Goal: Task Accomplishment & Management: Complete application form

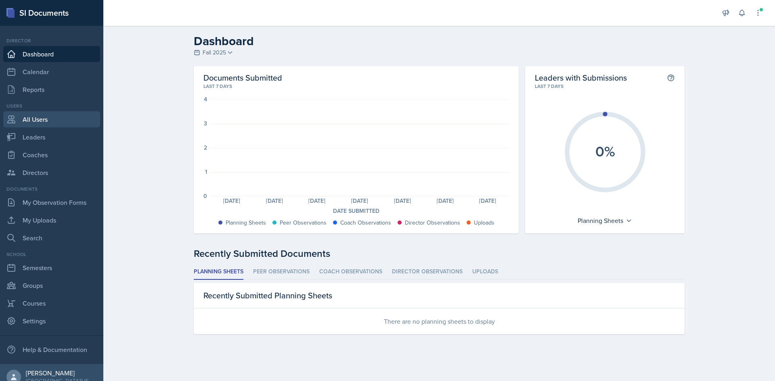
click at [56, 119] on link "All Users" at bounding box center [51, 119] width 97 height 16
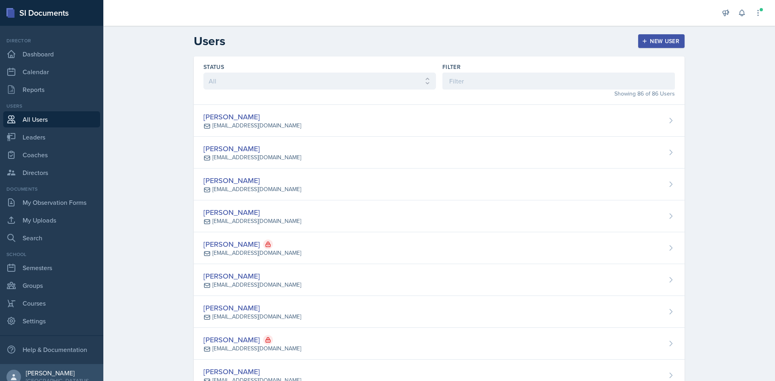
click at [662, 41] on div "New User" at bounding box center [661, 41] width 36 height 6
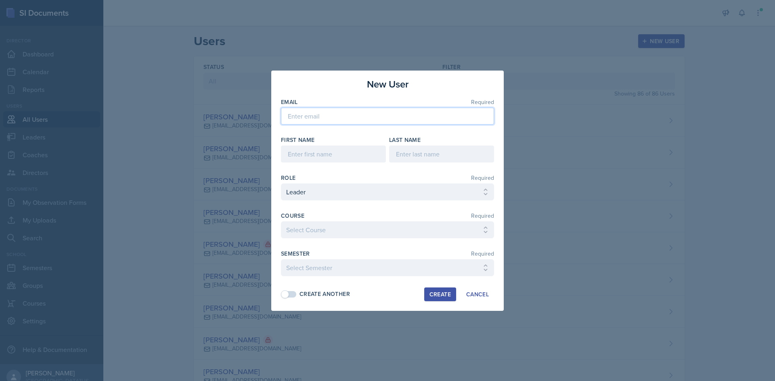
click at [358, 118] on input "email" at bounding box center [387, 116] width 213 height 17
paste input "[EMAIL_ADDRESS][DOMAIN_NAME]"
type input "[EMAIL_ADDRESS][DOMAIN_NAME]"
click at [316, 159] on input at bounding box center [333, 154] width 105 height 17
type input "[PERSON_NAME]"
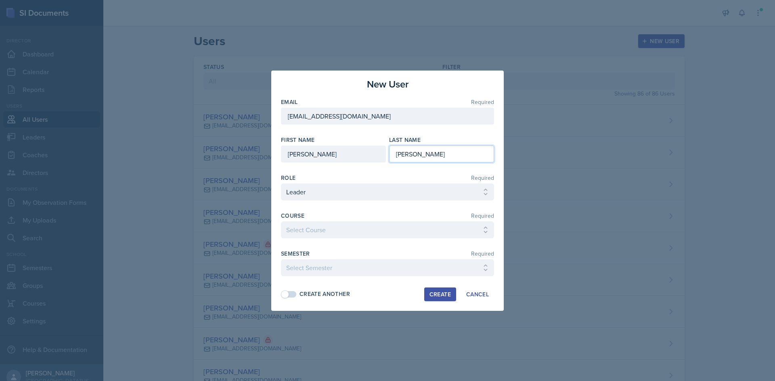
type input "[PERSON_NAME]"
click at [319, 228] on select "Select Course Ag Econ Animal Science Botany Chem 2- [PERSON_NAME] Chem 2- [PERS…" at bounding box center [387, 229] width 213 height 17
select select "1fdb8f72-c0e2-41f8-9062-a6c054faf7e9"
click at [281, 221] on select "Select Course Ag Econ Animal Science Botany Chem 2- [PERSON_NAME] Chem 2- [PERS…" at bounding box center [387, 229] width 213 height 17
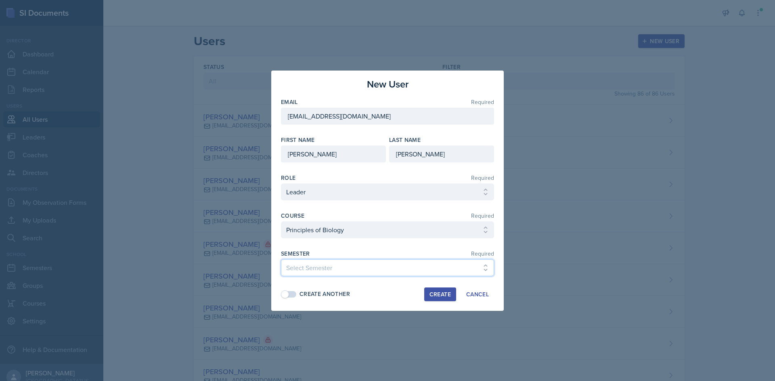
click at [319, 268] on select "Select Semester Fall 2025 Spring 2025 Fall 2024 Spring 2024 Fall 2023 Spring 20…" at bounding box center [387, 267] width 213 height 17
select select "c88fb8a2-0ae1-4674-9d8d-93ff3a907138"
click at [281, 259] on select "Select Semester Fall 2025 Spring 2025 Fall 2024 Spring 2024 Fall 2023 Spring 20…" at bounding box center [387, 267] width 213 height 17
click at [437, 294] on div "Create" at bounding box center [439, 294] width 21 height 6
select select
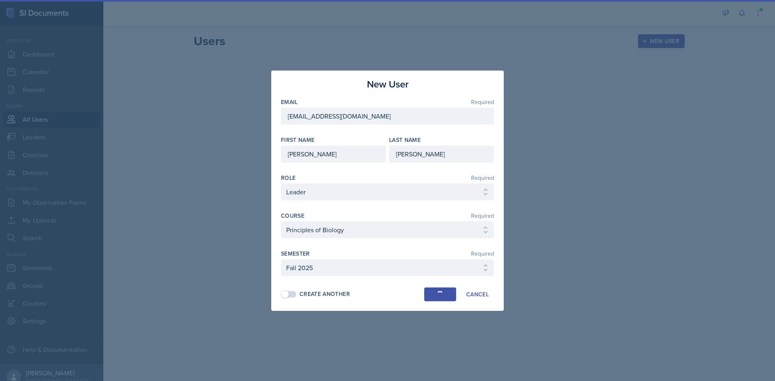
select select
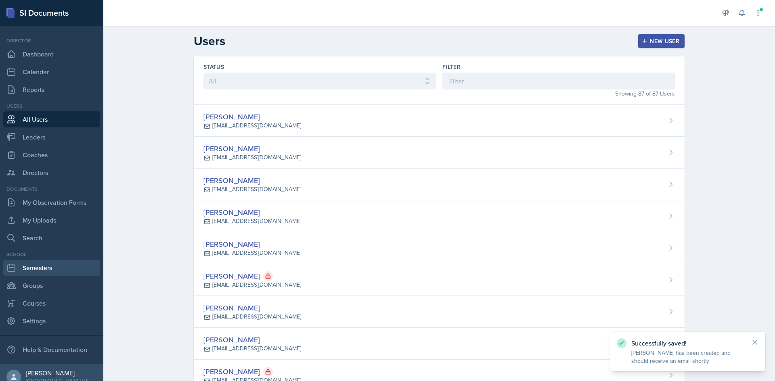
click at [48, 272] on link "Semesters" at bounding box center [51, 268] width 97 height 16
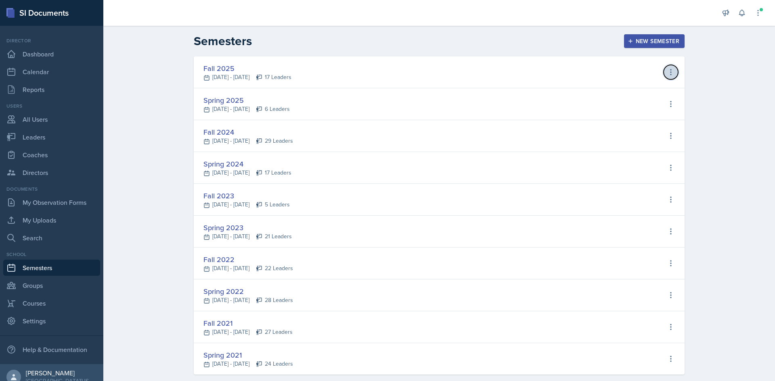
click at [669, 69] on icon at bounding box center [670, 72] width 8 height 8
click at [618, 89] on div "View Leaders" at bounding box center [635, 89] width 38 height 10
select select "c88fb8a2-0ae1-4674-9d8d-93ff3a907138"
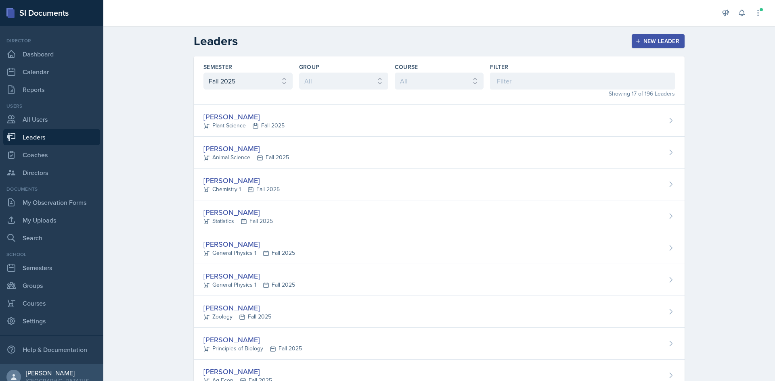
click at [660, 40] on div "New Leader" at bounding box center [658, 41] width 43 height 6
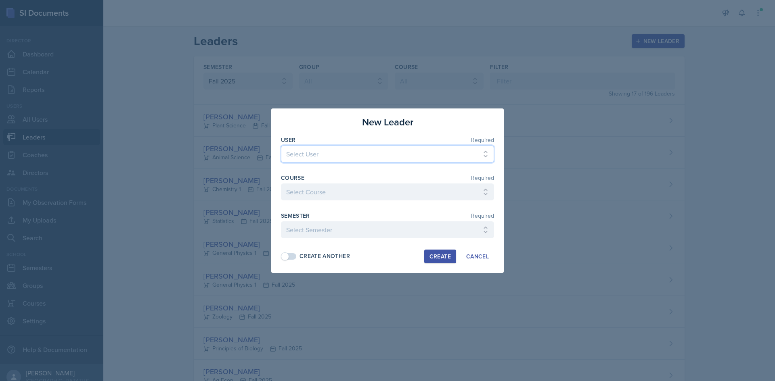
click at [361, 149] on select "Select User [PERSON_NAME] [PERSON_NAME] [PERSON_NAME] [PERSON_NAME] [PERSON_NAM…" at bounding box center [387, 154] width 213 height 17
select select "b8b626bb-a357-476b-aded-e5665038fca2"
click at [281, 146] on select "Select User [PERSON_NAME] [PERSON_NAME] [PERSON_NAME] [PERSON_NAME] [PERSON_NAM…" at bounding box center [387, 154] width 213 height 17
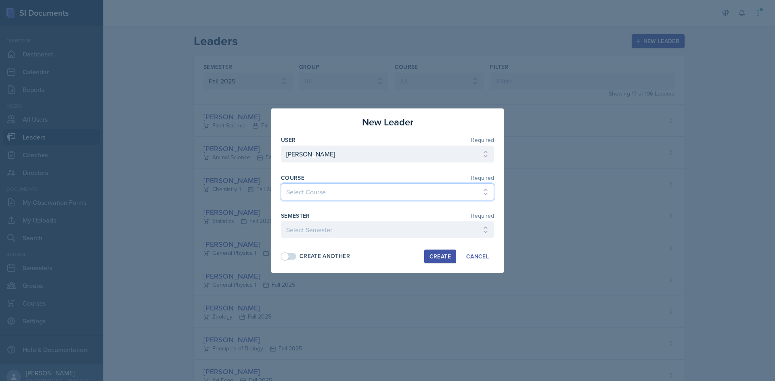
click at [329, 190] on select "Select Course Ag Econ Animal Science Botany Chem 2- [PERSON_NAME] Chem 2- [PERS…" at bounding box center [387, 192] width 213 height 17
select select "1fdb8f72-c0e2-41f8-9062-a6c054faf7e9"
click at [281, 184] on select "Select Course Ag Econ Animal Science Botany Chem 2- [PERSON_NAME] Chem 2- [PERS…" at bounding box center [387, 192] width 213 height 17
click at [334, 226] on select "Select Semester Fall 2025 Spring 2025 Fall 2024 Spring 2024 Fall 2023 Spring 20…" at bounding box center [387, 229] width 213 height 17
select select "c88fb8a2-0ae1-4674-9d8d-93ff3a907138"
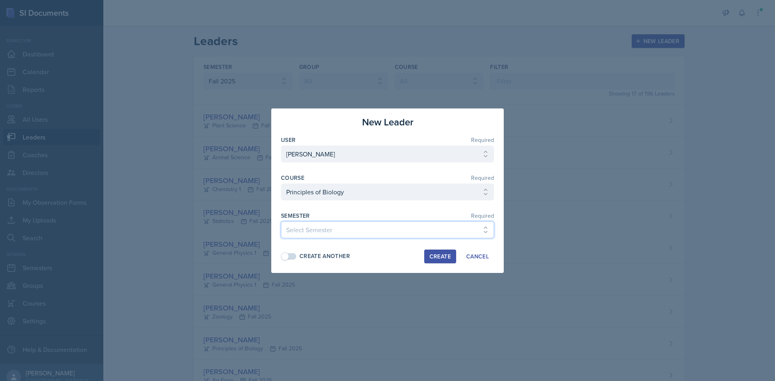
click at [281, 221] on select "Select Semester Fall 2025 Spring 2025 Fall 2024 Spring 2024 Fall 2023 Spring 20…" at bounding box center [387, 229] width 213 height 17
click at [433, 251] on button "Create" at bounding box center [440, 257] width 32 height 14
select select
